Goal: Information Seeking & Learning: Understand process/instructions

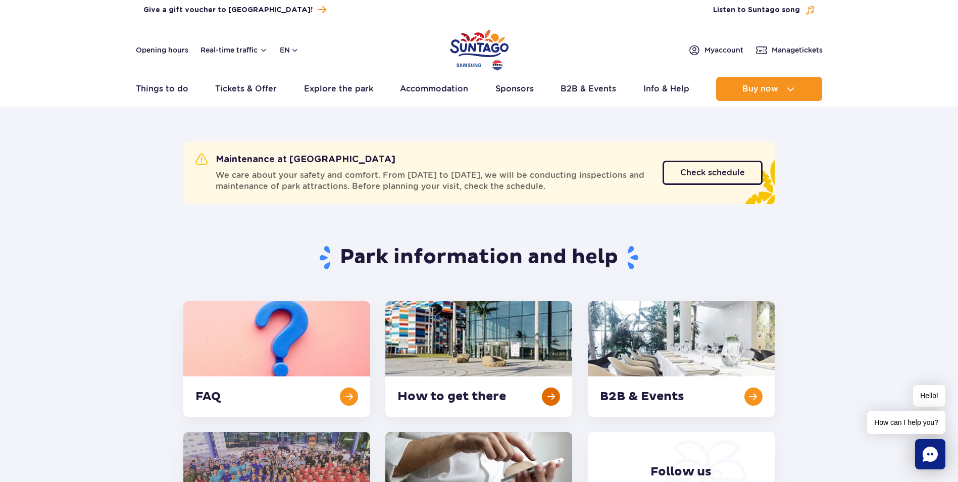
click at [553, 402] on link at bounding box center [478, 359] width 187 height 116
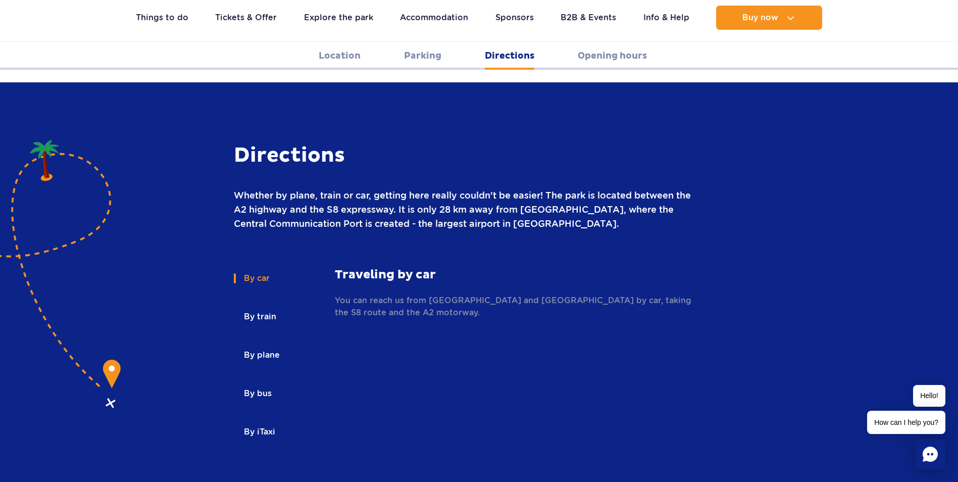
click at [262, 306] on button "By train" at bounding box center [259, 317] width 51 height 22
